Goal: Use online tool/utility

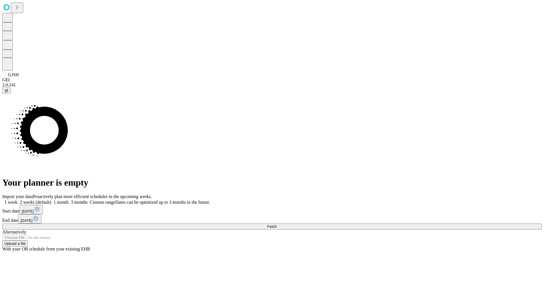
click at [276, 224] on span "Fetch" at bounding box center [271, 226] width 9 height 4
